Goal: Navigation & Orientation: Understand site structure

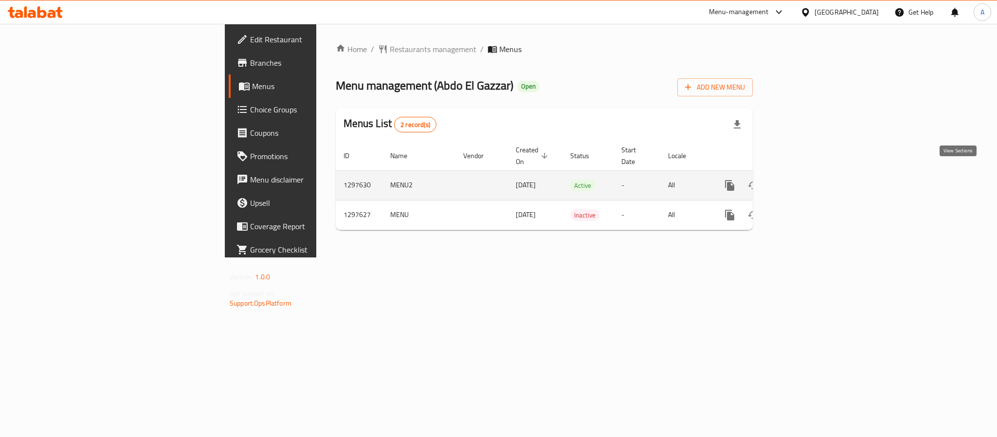
click at [812, 174] on link "enhanced table" at bounding box center [799, 185] width 23 height 23
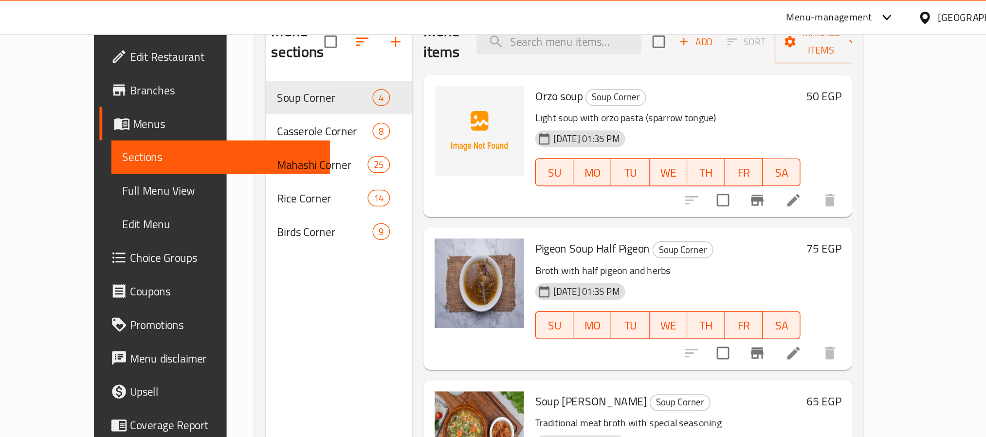
scroll to position [102, 0]
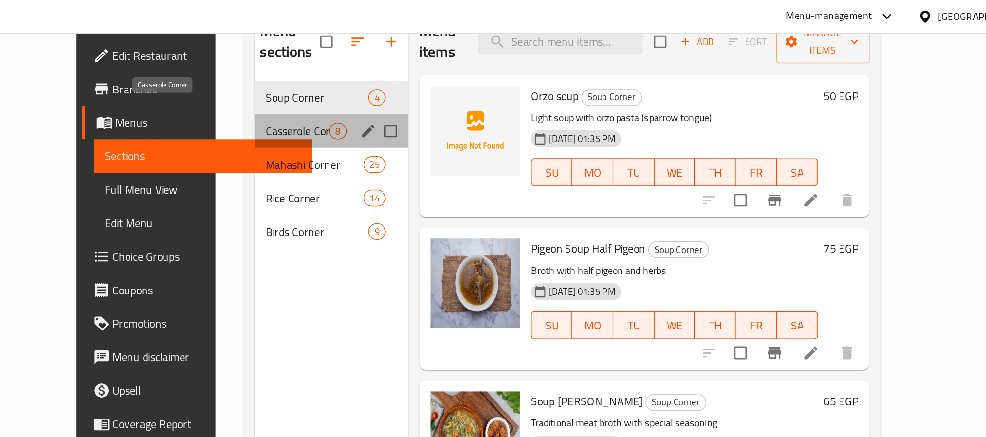
click at [335, 86] on span "Casserole Corner" at bounding box center [357, 92] width 44 height 12
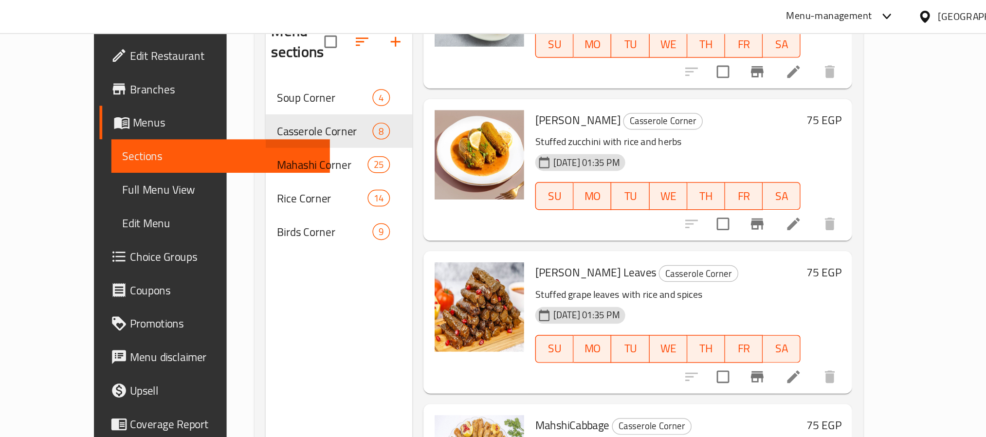
scroll to position [197, 0]
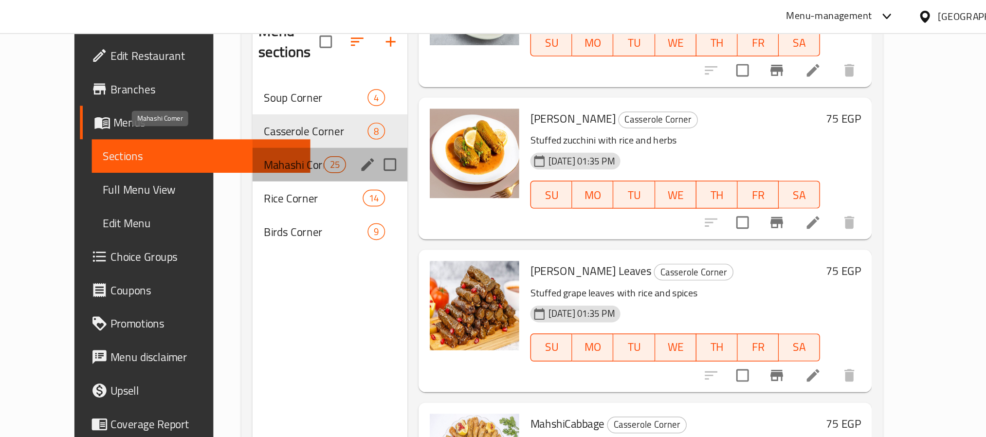
click at [333, 109] on span "Mahashi Corner" at bounding box center [353, 115] width 41 height 12
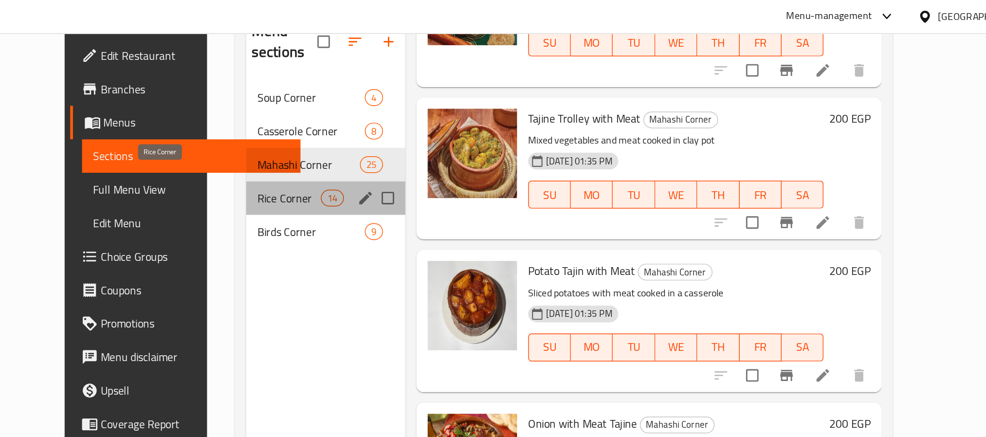
click at [329, 133] on span "Rice Corner" at bounding box center [351, 139] width 44 height 12
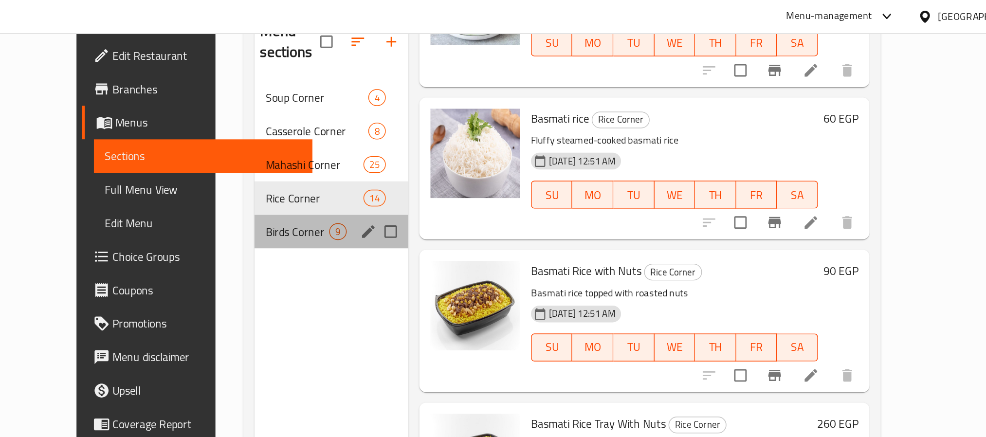
click at [327, 150] on div "Birds Corner 9" at bounding box center [380, 161] width 107 height 23
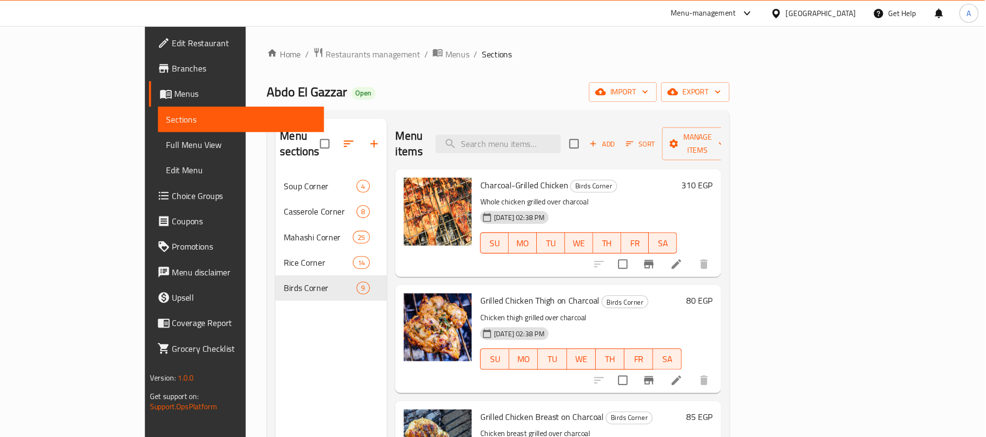
click at [335, 325] on div "Menu sections Soup Corner 4 Casserole Corner 8 [GEOGRAPHIC_DATA] 25 [GEOGRAPHIC…" at bounding box center [386, 327] width 102 height 437
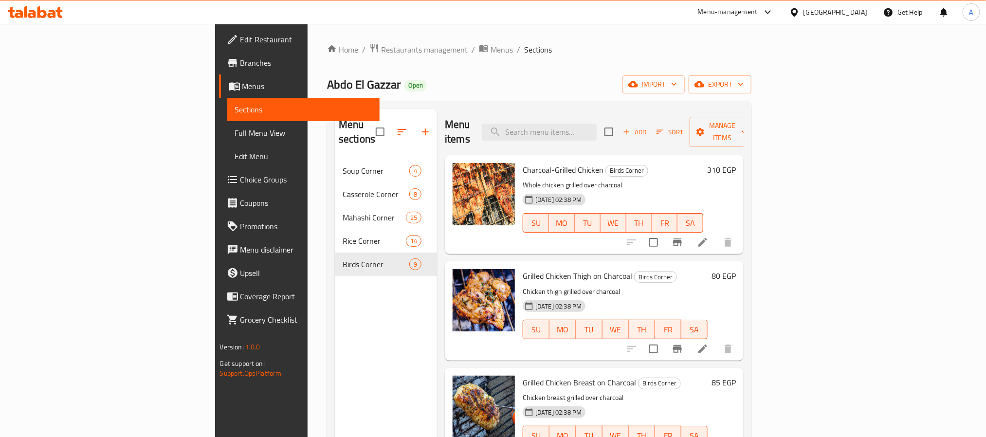
click at [240, 60] on span "Branches" at bounding box center [305, 63] width 131 height 12
